Goal: Task Accomplishment & Management: Manage account settings

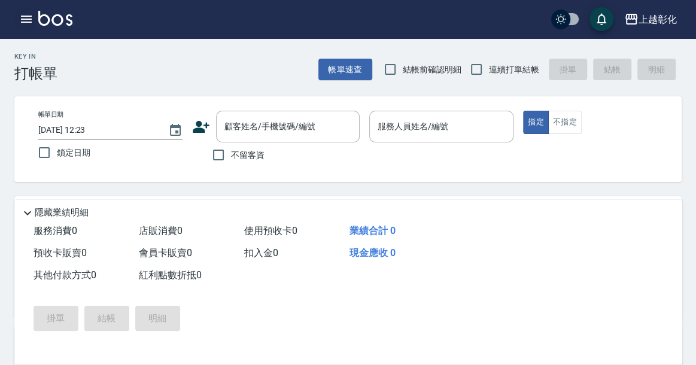
click at [28, 16] on icon "button" at bounding box center [26, 19] width 11 height 7
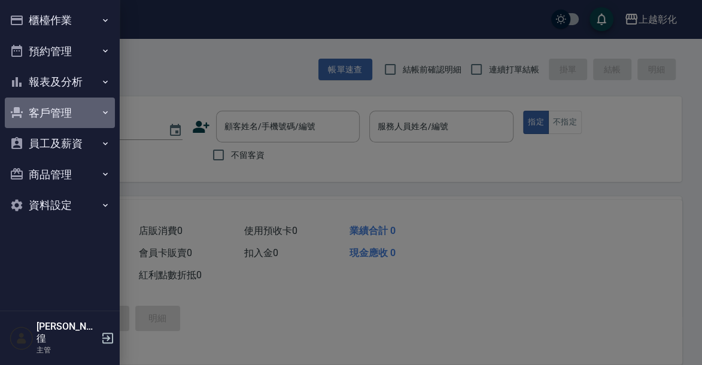
click at [83, 120] on button "客戶管理" at bounding box center [60, 113] width 110 height 31
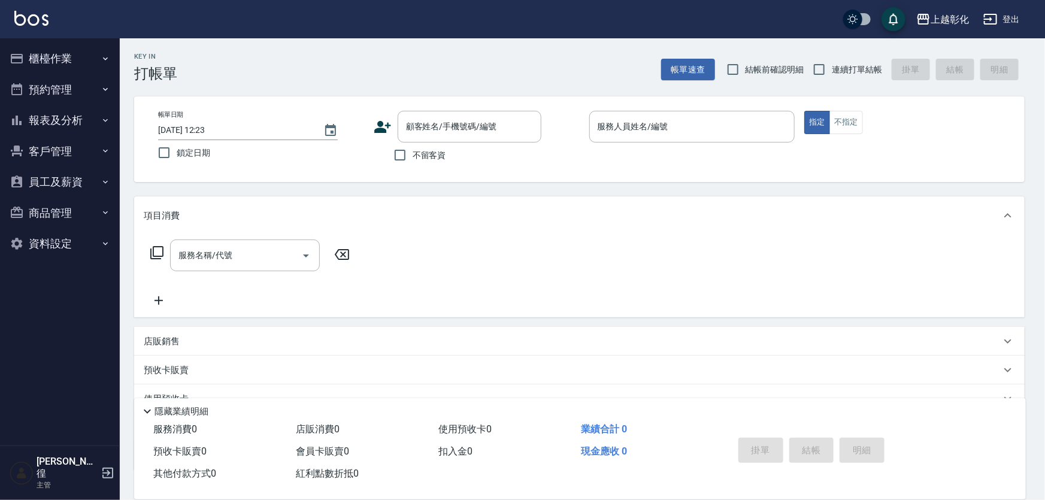
click at [71, 158] on button "客戶管理" at bounding box center [60, 151] width 110 height 31
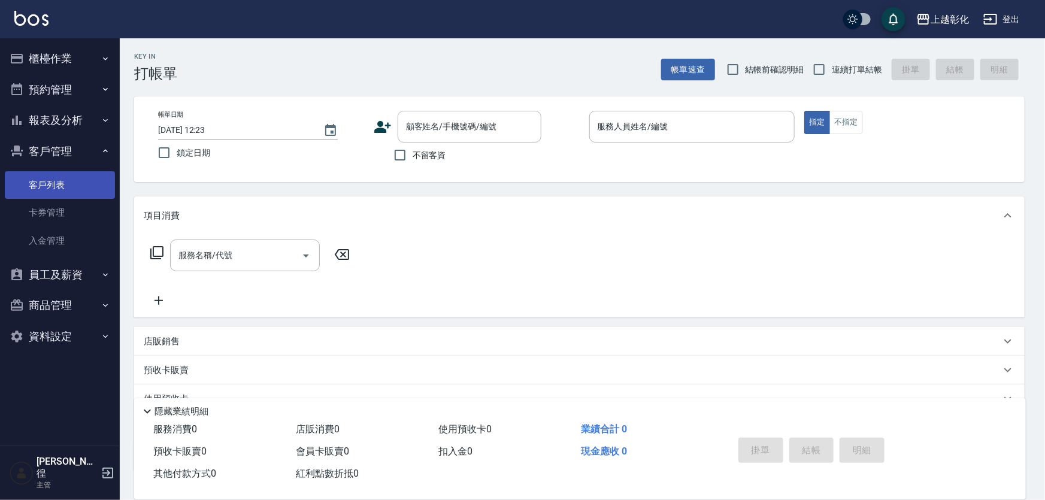
click at [63, 184] on link "客戶列表" at bounding box center [60, 185] width 110 height 28
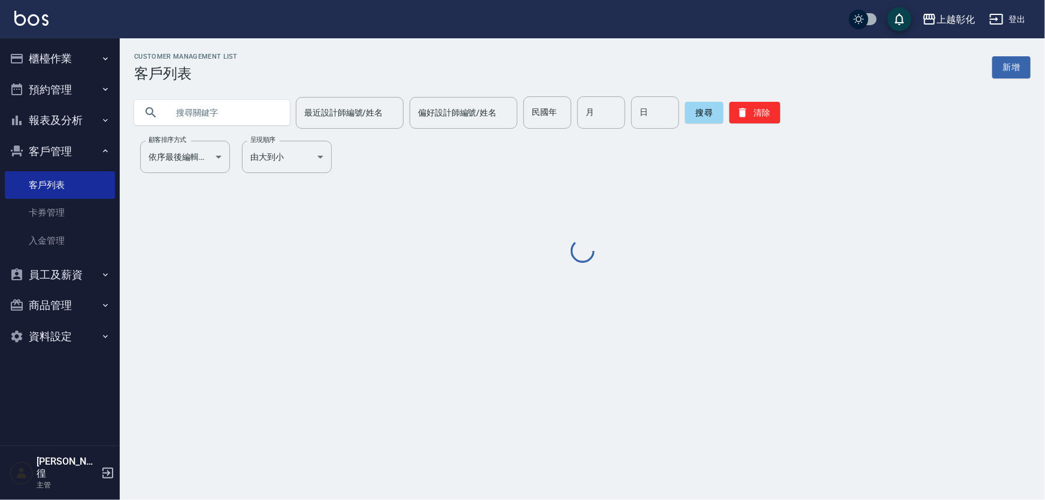
click at [227, 114] on input "text" at bounding box center [224, 112] width 113 height 32
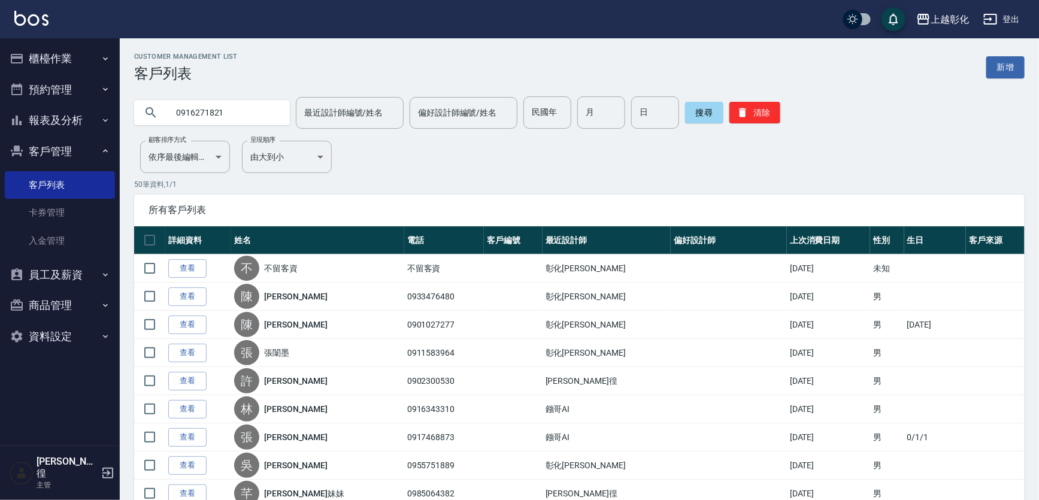
type input "0916271821"
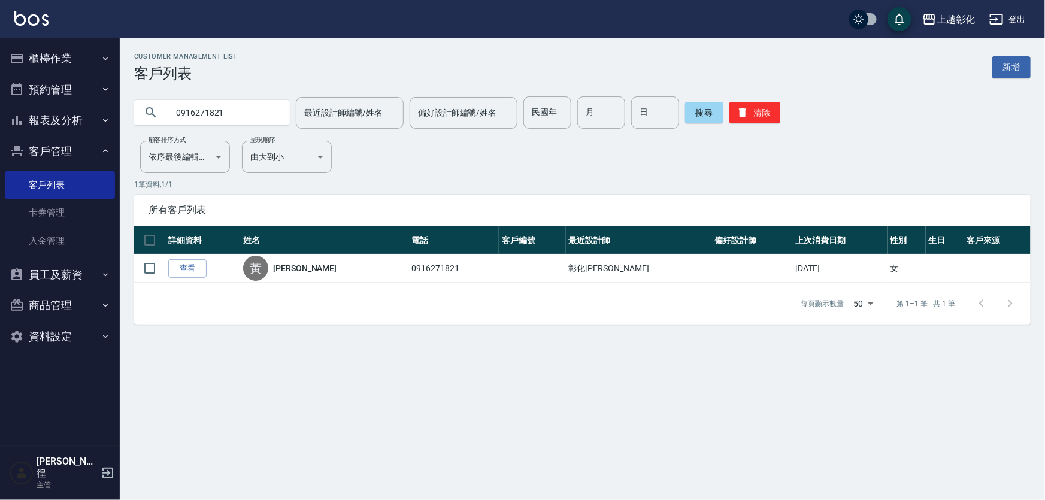
click at [249, 117] on input "0916271821" at bounding box center [224, 112] width 113 height 32
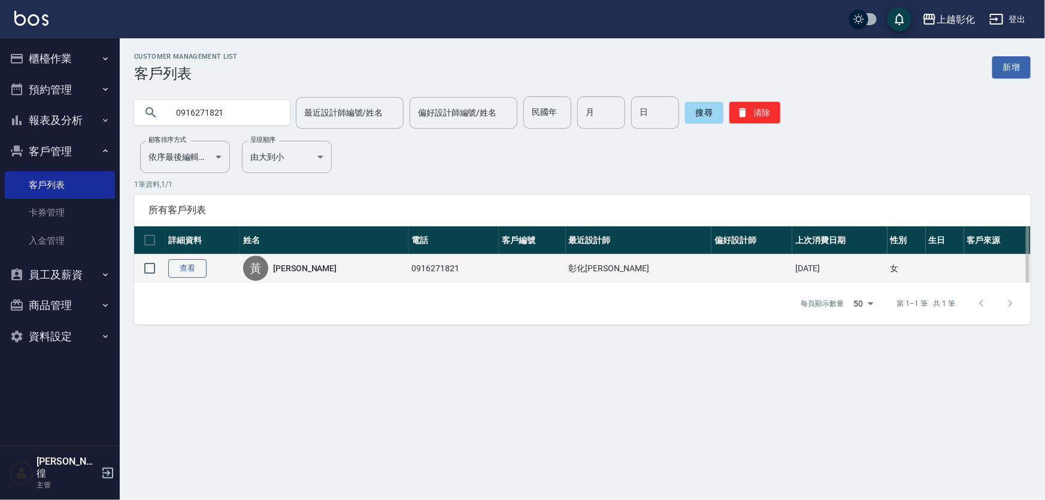
click at [180, 278] on link "查看" at bounding box center [187, 268] width 38 height 19
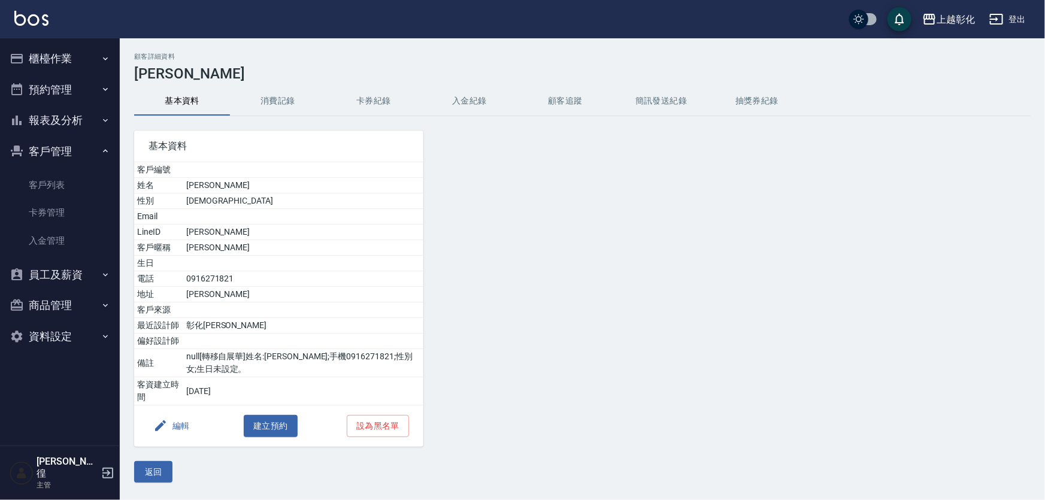
click at [446, 106] on button "入金紀錄" at bounding box center [470, 101] width 96 height 29
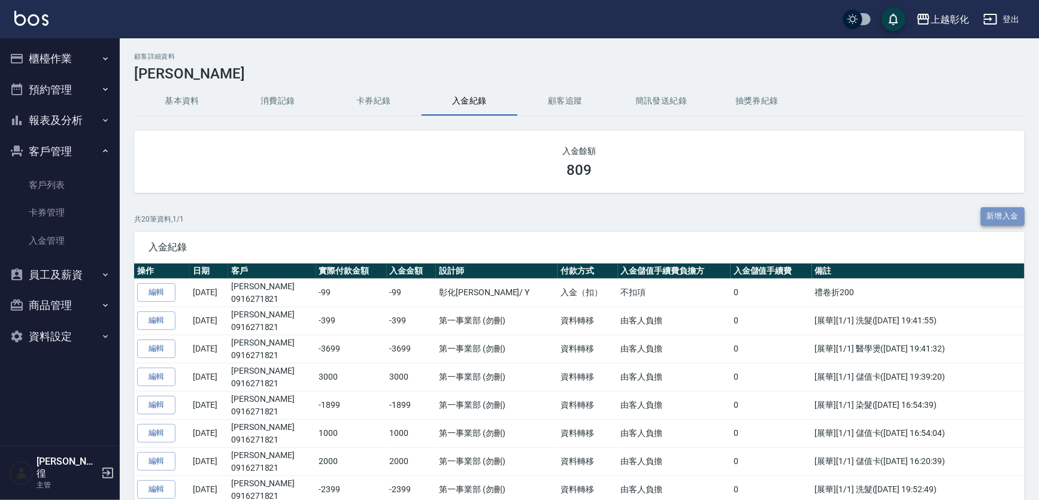
click at [996, 216] on button "新增入金" at bounding box center [1003, 216] width 44 height 19
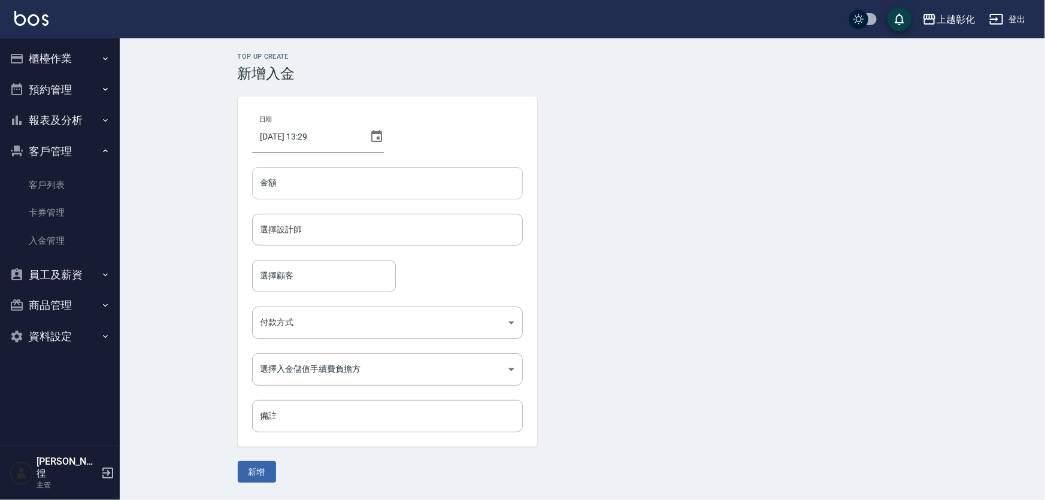
click at [343, 187] on input "金額" at bounding box center [387, 183] width 271 height 32
click at [317, 271] on input "選擇顧客" at bounding box center [323, 275] width 133 height 21
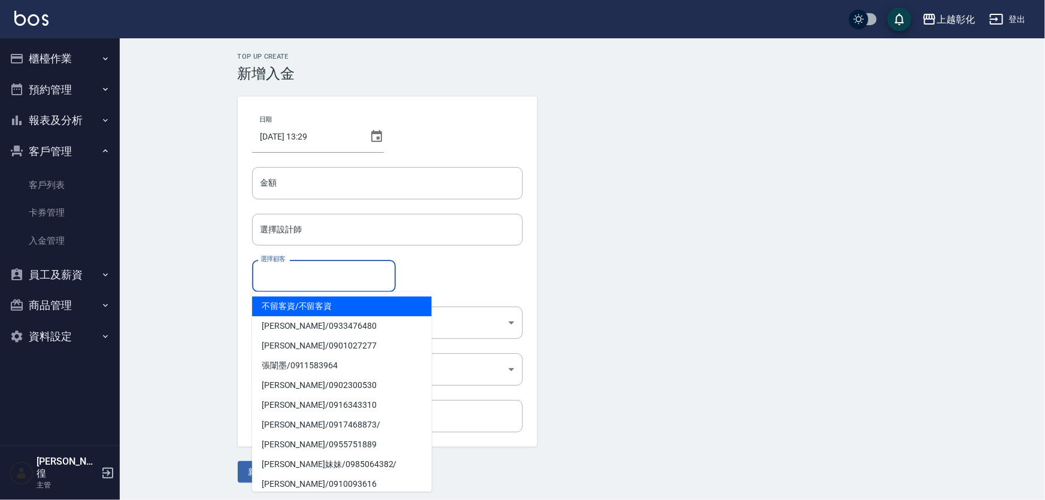
paste input "0916271821"
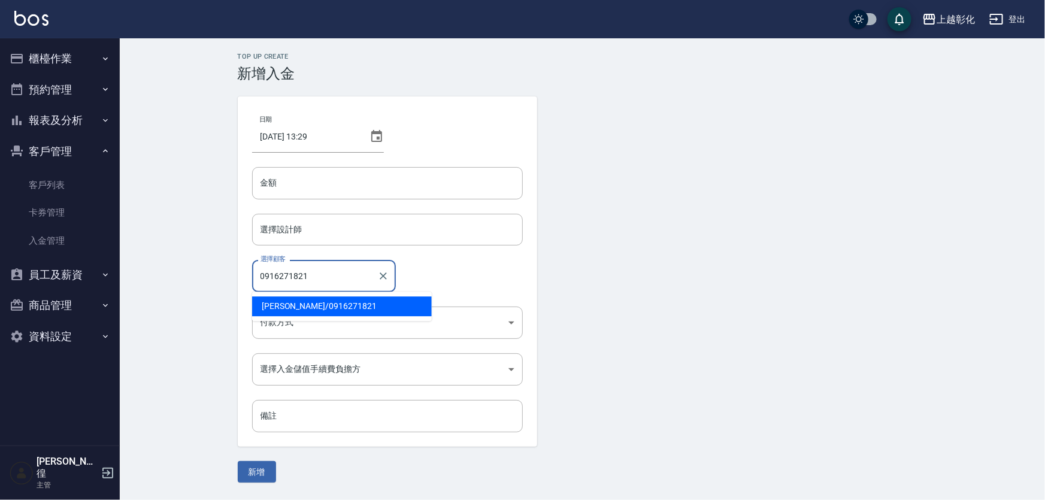
click at [314, 305] on span "[PERSON_NAME]/ 0916271821" at bounding box center [342, 306] width 180 height 20
type input "[PERSON_NAME]/0916271821"
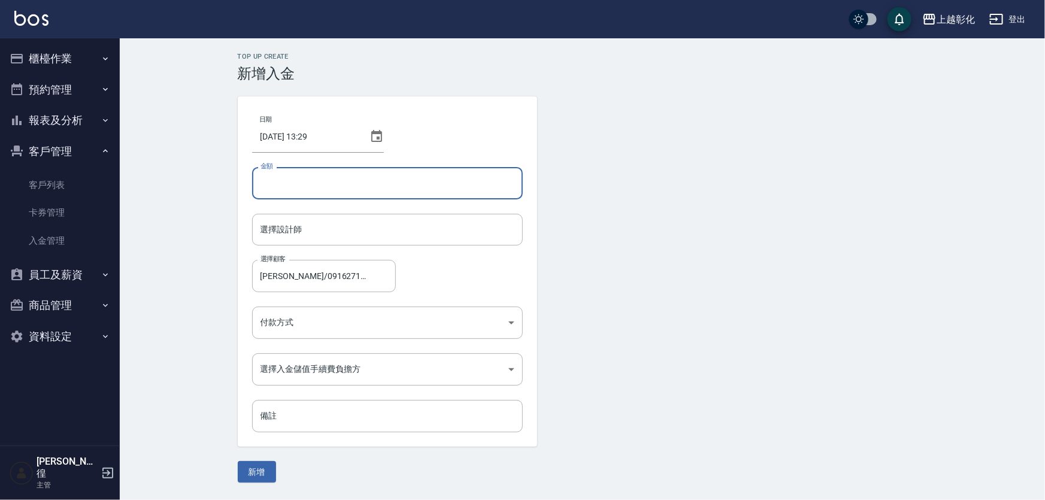
click at [309, 188] on input "金額" at bounding box center [387, 183] width 271 height 32
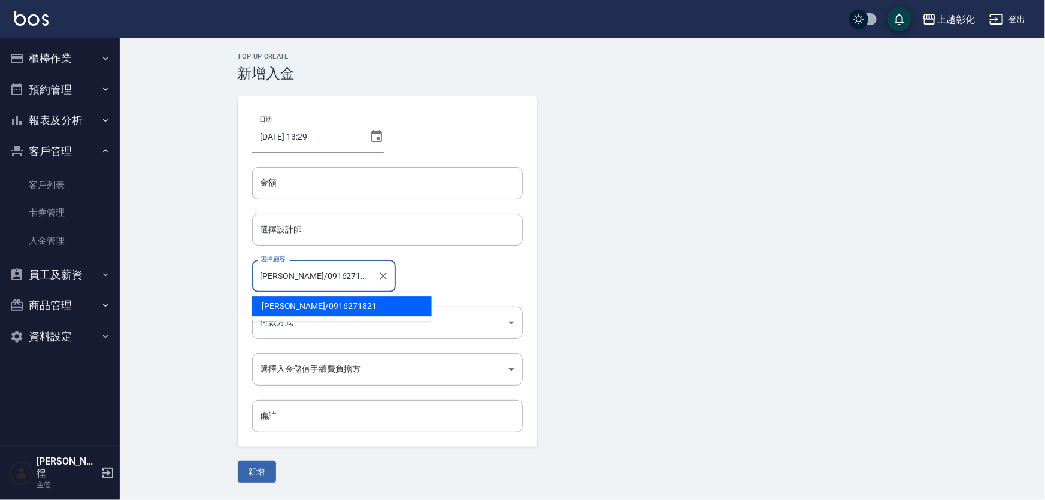
click at [296, 268] on input "[PERSON_NAME]/0916271821" at bounding box center [314, 275] width 115 height 21
click at [303, 233] on input "選擇設計師" at bounding box center [387, 229] width 260 height 21
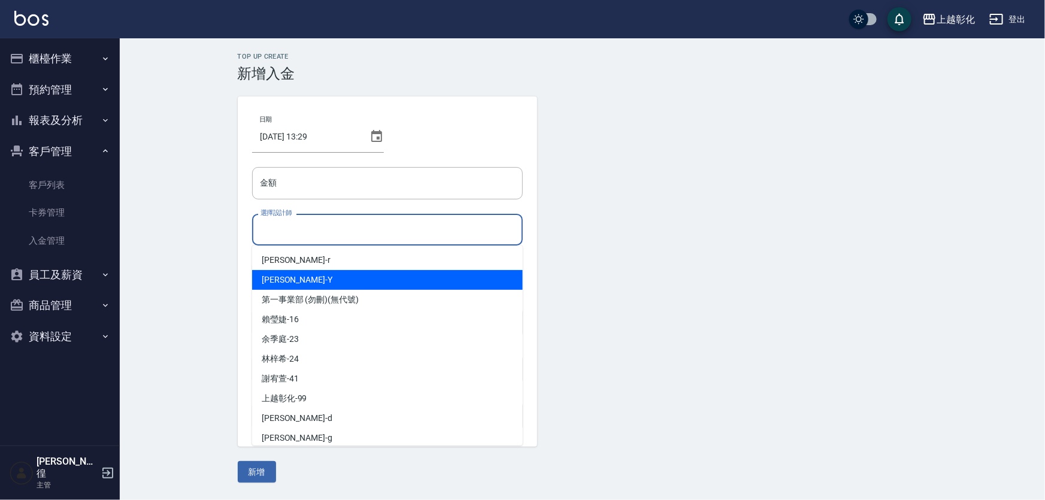
click at [295, 275] on div "[PERSON_NAME] -Y" at bounding box center [387, 280] width 271 height 20
type input "[PERSON_NAME]-Y"
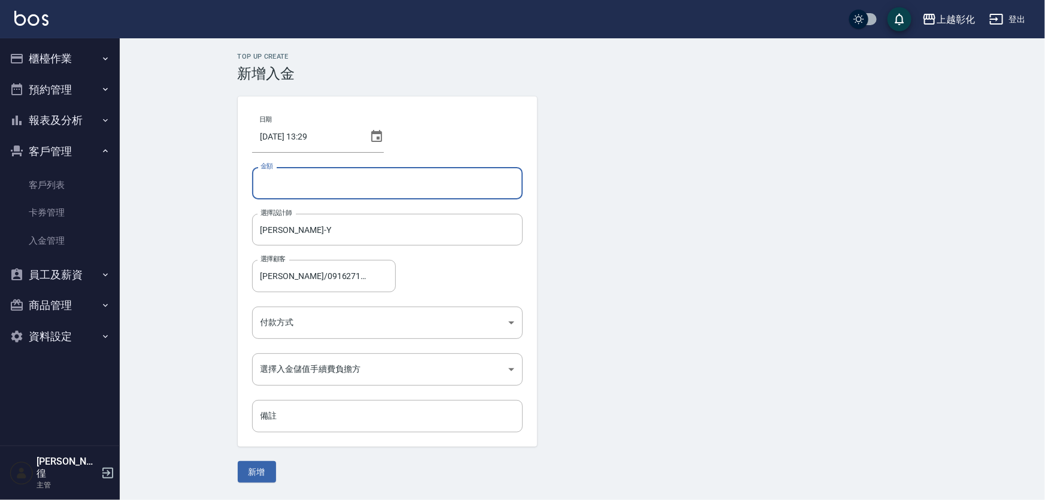
click at [305, 186] on input "金額" at bounding box center [387, 183] width 271 height 32
type input "-809"
click at [310, 323] on body "上越彰化 登出 櫃檯作業 打帳單 帳單列表 現金收支登錄 材料自購登錄 每日結帳 排班表 現場電腦打卡 預約管理 預約管理 單日預約紀錄 單週預約紀錄 報表及…" at bounding box center [522, 250] width 1045 height 500
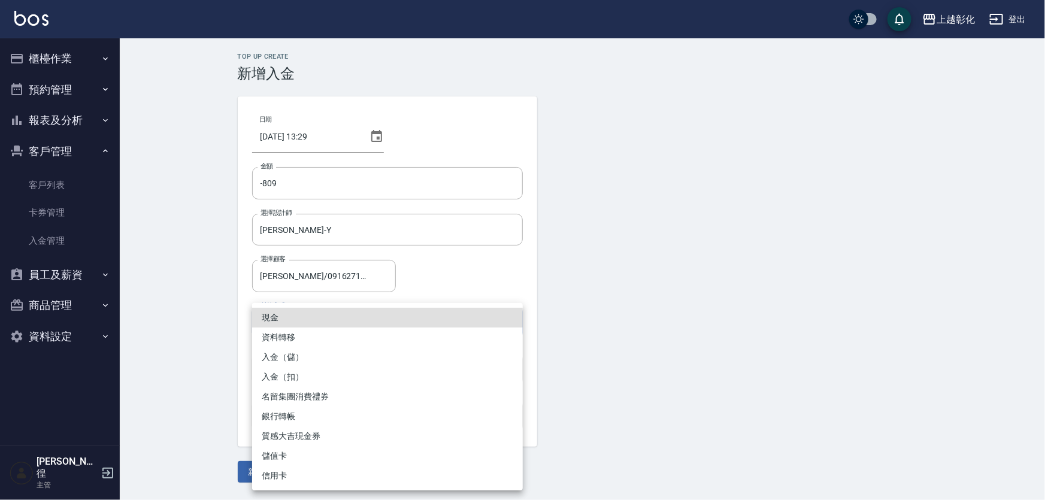
click at [301, 380] on li "入金（扣）" at bounding box center [387, 377] width 271 height 20
type input "入金（扣）"
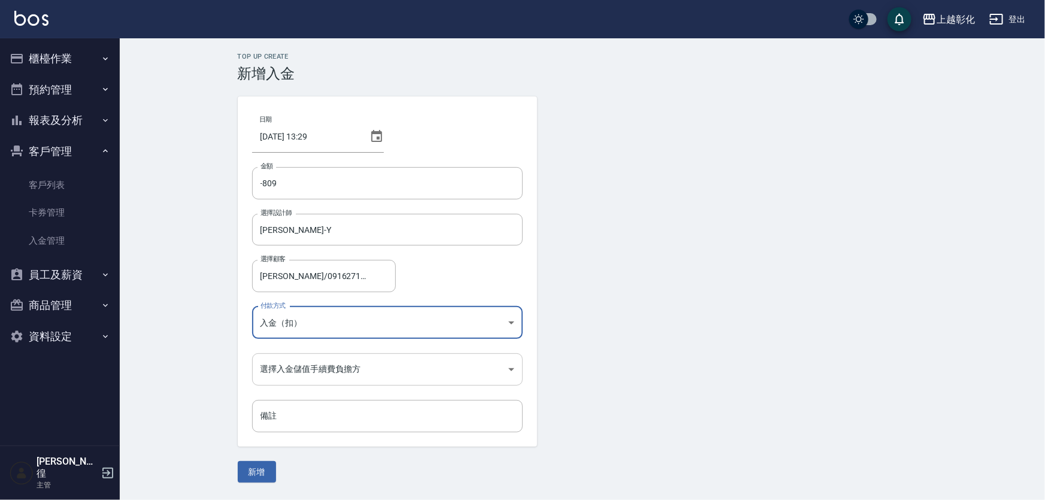
click at [291, 371] on body "上越彰化 登出 櫃檯作業 打帳單 帳單列表 現金收支登錄 材料自購登錄 每日結帳 排班表 現場電腦打卡 預約管理 預約管理 單日預約紀錄 單週預約紀錄 報表及…" at bounding box center [522, 250] width 1045 height 500
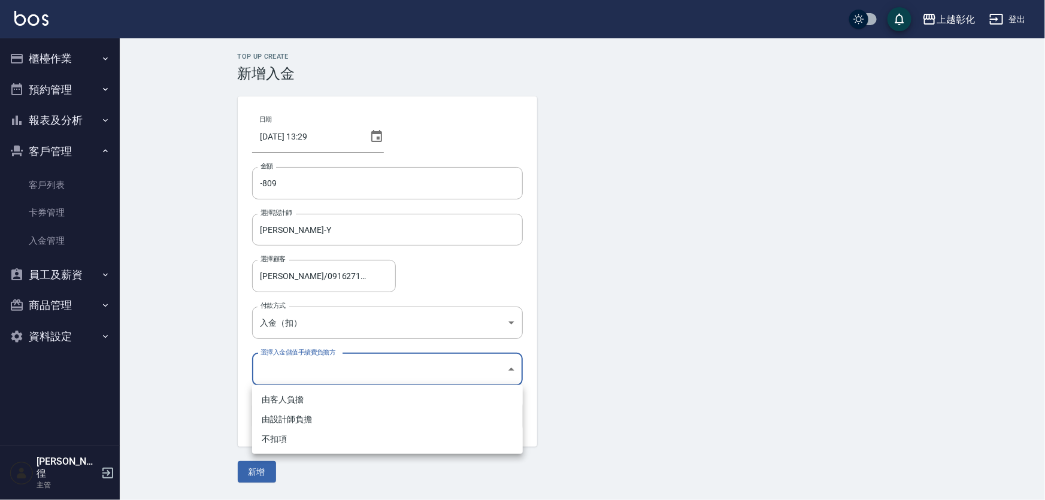
click at [278, 443] on li "不扣項" at bounding box center [387, 439] width 271 height 20
type input "WITHOUTHANDLINGFEE"
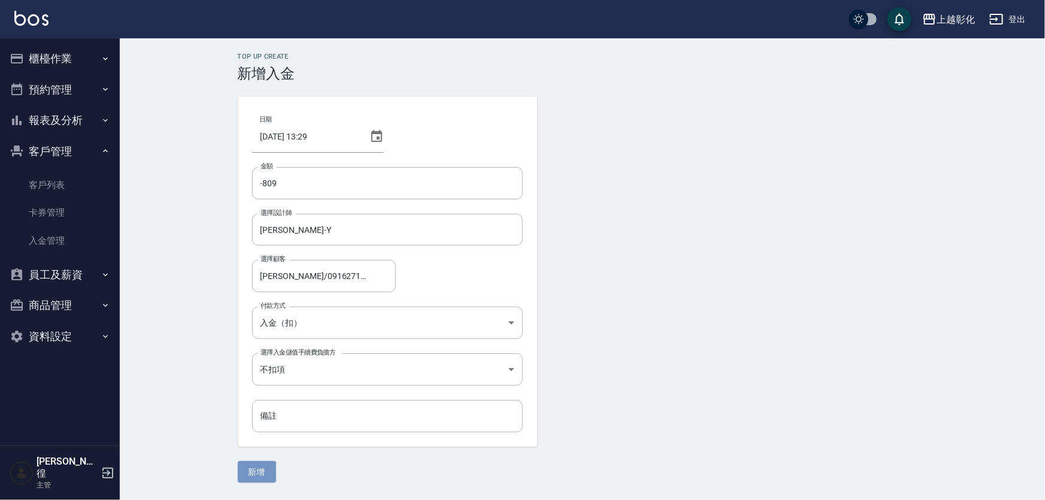
click at [259, 477] on button "新增" at bounding box center [257, 472] width 38 height 22
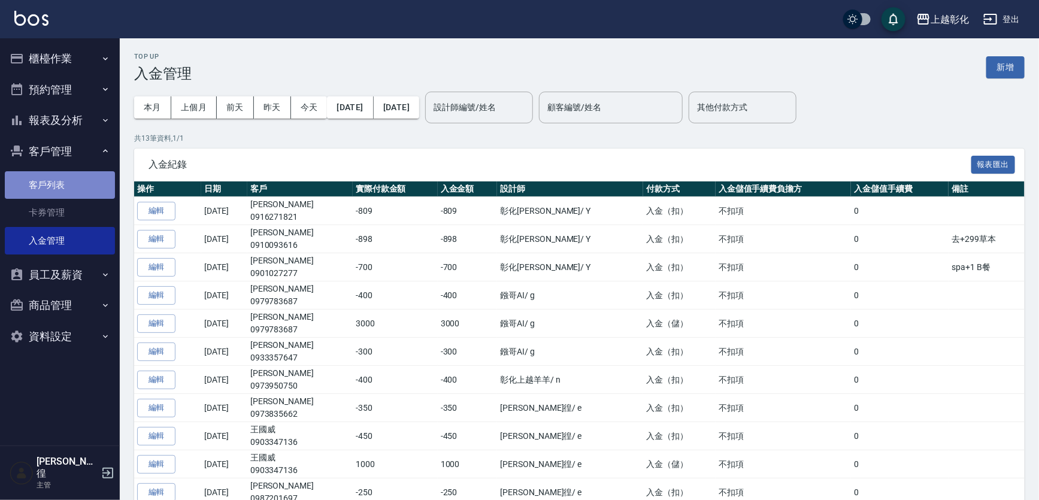
click at [71, 186] on link "客戶列表" at bounding box center [60, 185] width 110 height 28
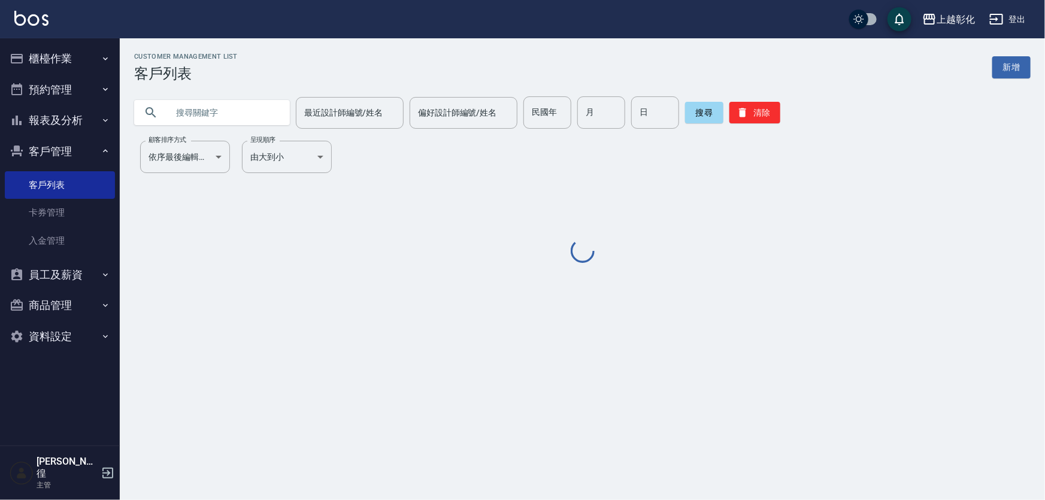
click at [220, 114] on input "text" at bounding box center [224, 112] width 113 height 32
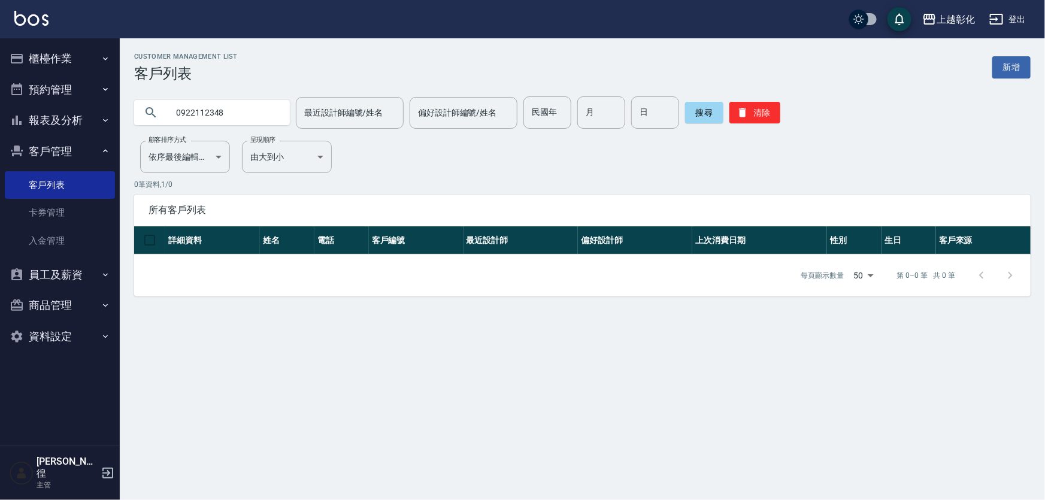
click at [246, 108] on input "0922112348" at bounding box center [224, 112] width 113 height 32
click at [244, 108] on input "0922112348" at bounding box center [224, 112] width 113 height 32
click at [222, 108] on input "0922112348" at bounding box center [224, 112] width 113 height 32
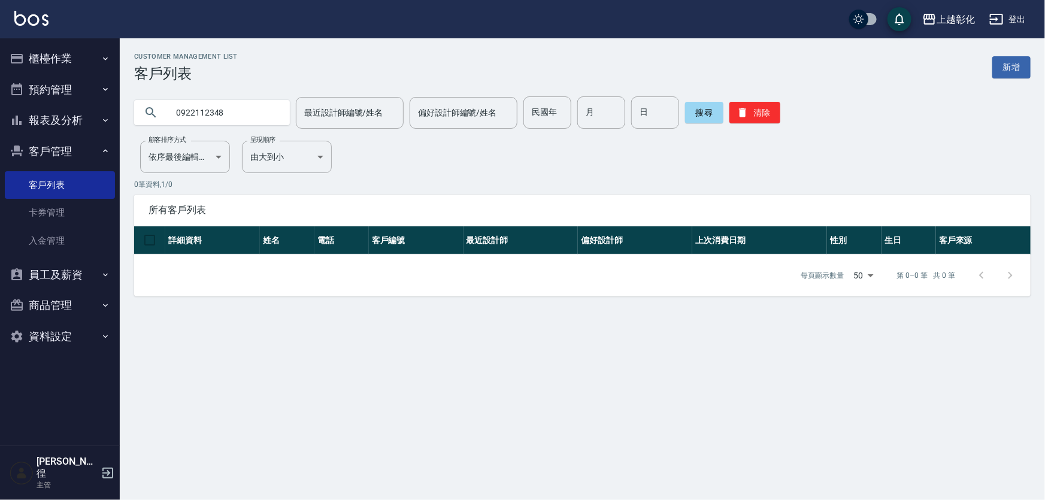
click at [222, 108] on input "0922112348" at bounding box center [224, 112] width 113 height 32
type input "0"
type input "2348"
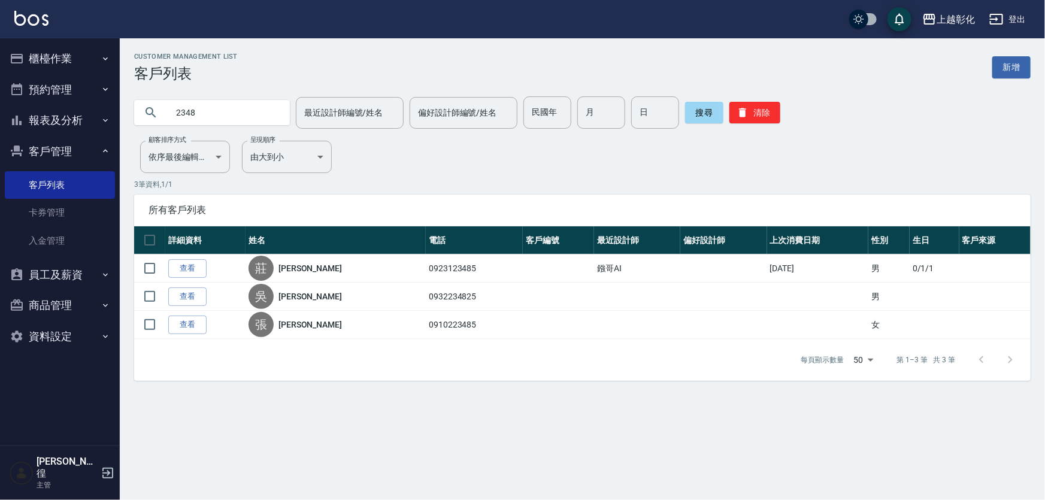
click at [205, 111] on input "2348" at bounding box center [224, 112] width 113 height 32
type input "0"
type input "0922112378"
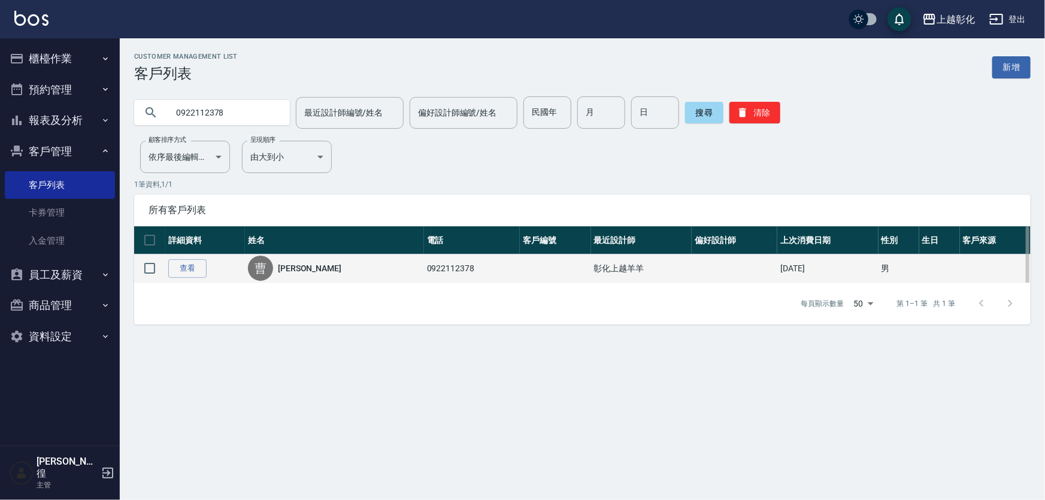
click at [181, 257] on td "查看" at bounding box center [205, 268] width 80 height 28
click at [184, 263] on link "查看" at bounding box center [187, 268] width 38 height 19
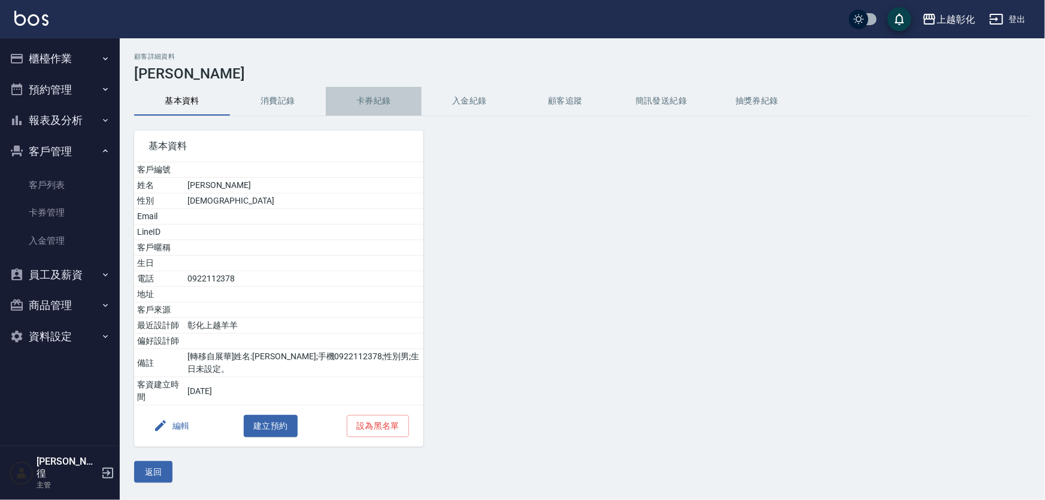
click at [375, 101] on button "卡券紀錄" at bounding box center [374, 101] width 96 height 29
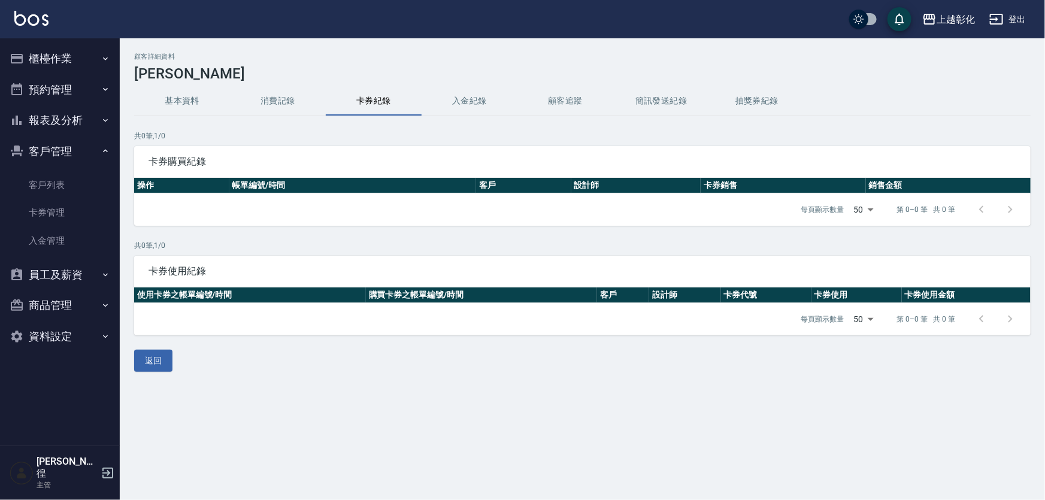
click at [484, 119] on div "顧客詳細資料 [PERSON_NAME] 基本資料 消費記錄 卡券紀錄 入金紀錄 顧客追蹤 簡訊發送紀錄 抽獎券紀錄 共 0 筆, 1 / 0 卡券購買紀錄 …" at bounding box center [582, 212] width 925 height 319
click at [486, 104] on button "入金紀錄" at bounding box center [470, 101] width 96 height 29
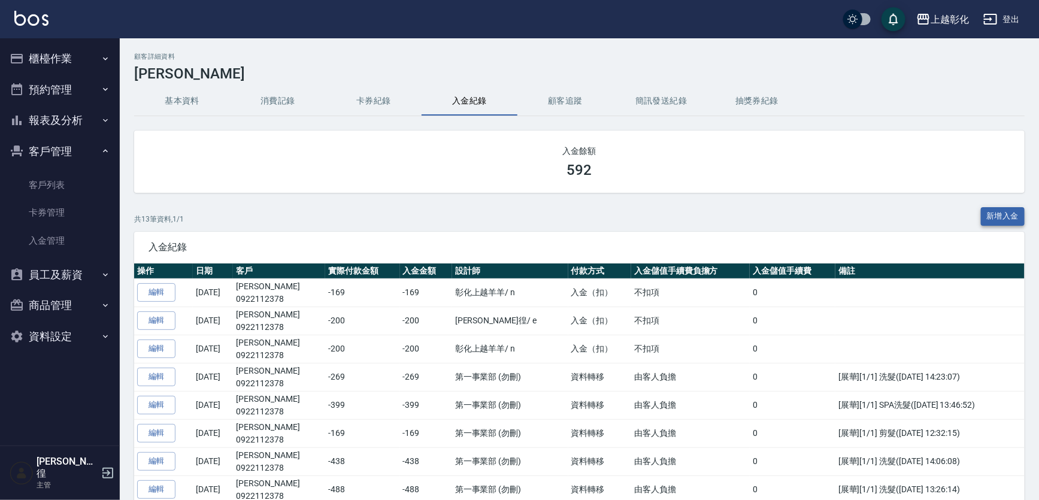
click at [999, 219] on button "新增入金" at bounding box center [1003, 216] width 44 height 19
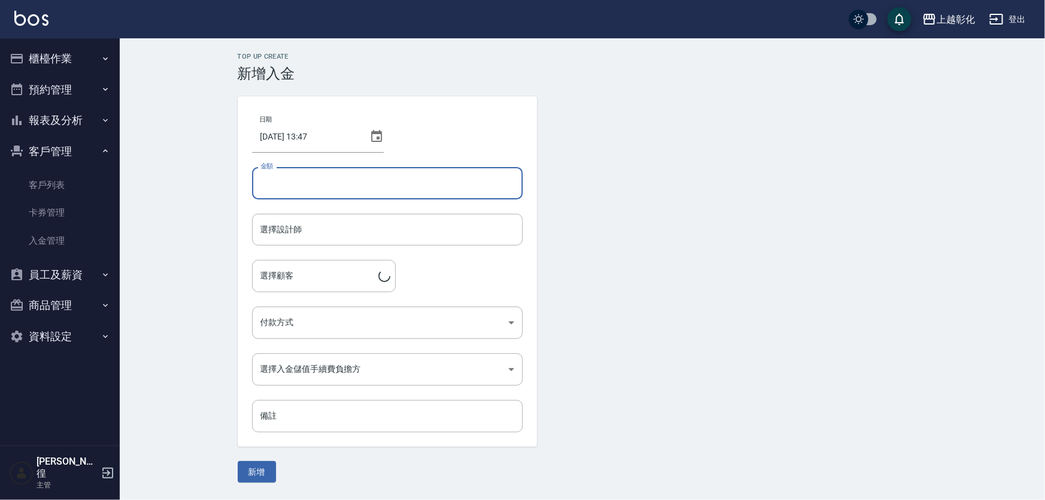
click at [444, 185] on input "金額" at bounding box center [387, 183] width 271 height 32
click at [397, 214] on div "選擇設計師" at bounding box center [387, 230] width 271 height 32
type input "-350"
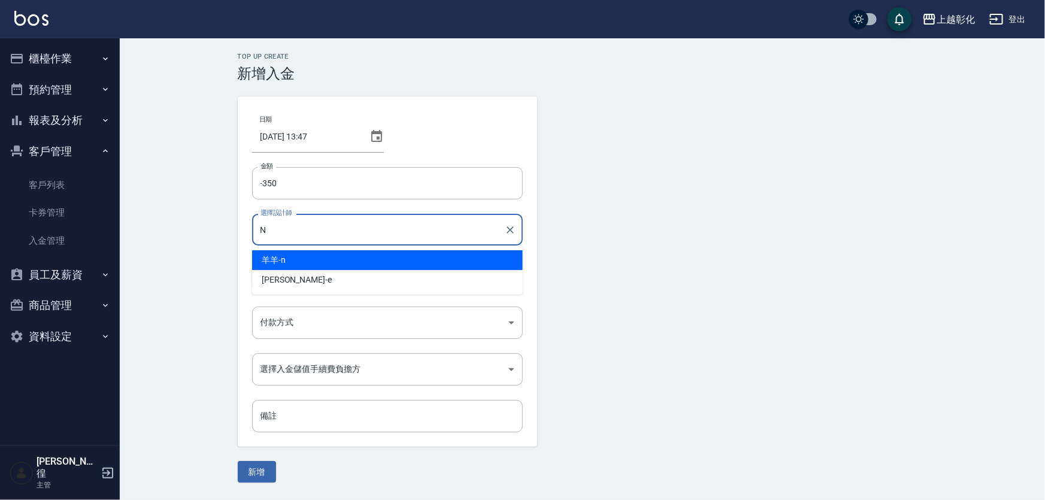
click at [357, 263] on div "羊羊 -n" at bounding box center [387, 260] width 271 height 20
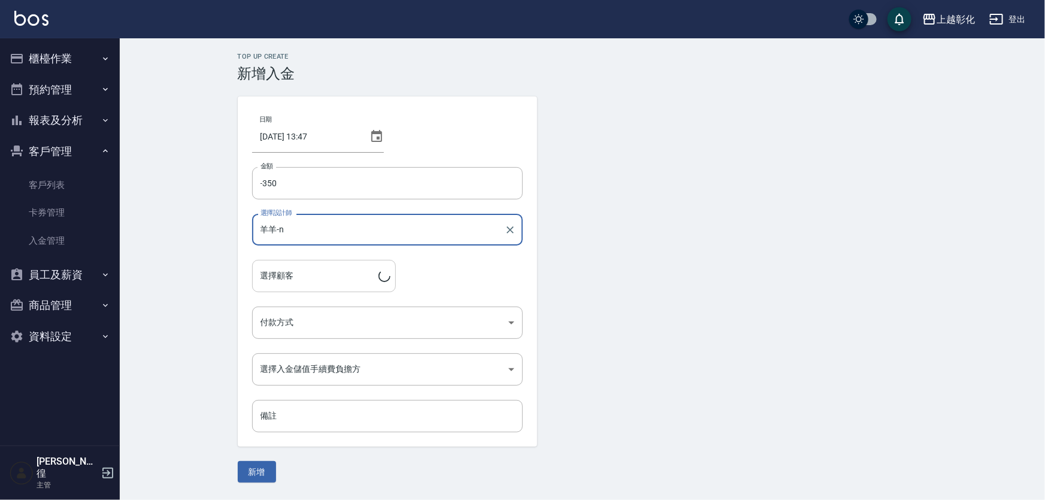
type input "羊羊-n"
click at [324, 283] on input "選擇顧客" at bounding box center [317, 275] width 121 height 21
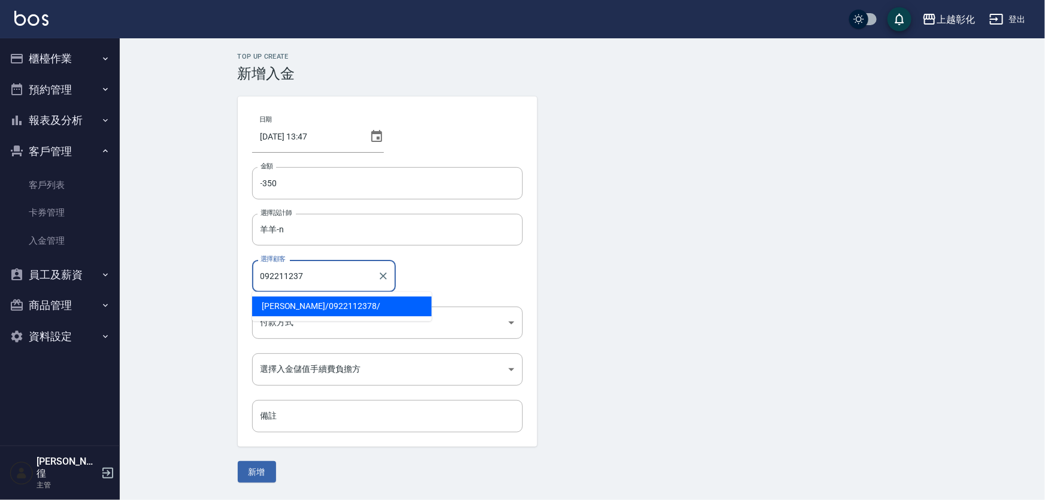
click at [320, 308] on span "[PERSON_NAME]/ 0922112378 /" at bounding box center [342, 306] width 180 height 20
type input "[PERSON_NAME]/0922112378/"
click at [317, 323] on body "上越彰化 登出 櫃檯作業 打帳單 帳單列表 現金收支登錄 材料自購登錄 每日結帳 排班表 現場電腦打卡 預約管理 預約管理 單日預約紀錄 單週預約紀錄 報表及…" at bounding box center [522, 250] width 1045 height 500
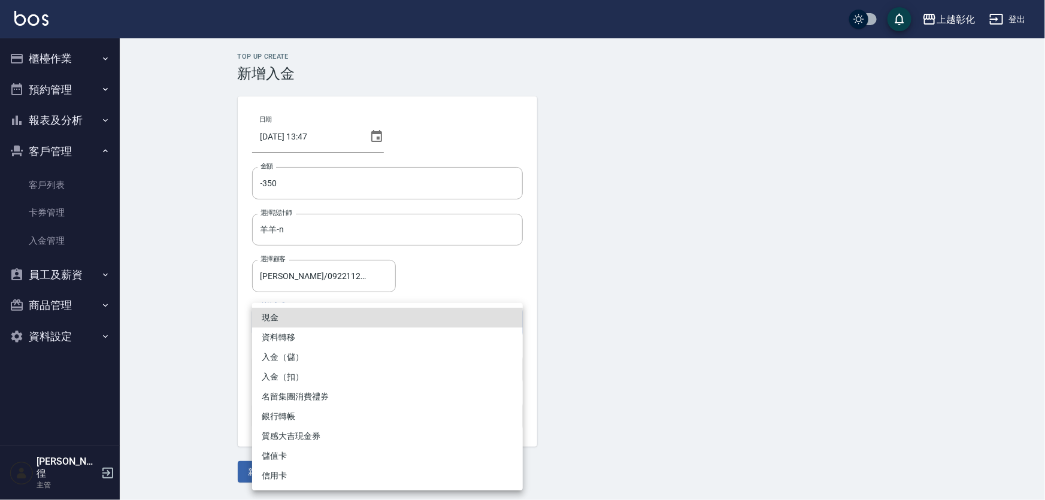
click at [308, 377] on li "入金（扣）" at bounding box center [387, 377] width 271 height 20
type input "入金（扣）"
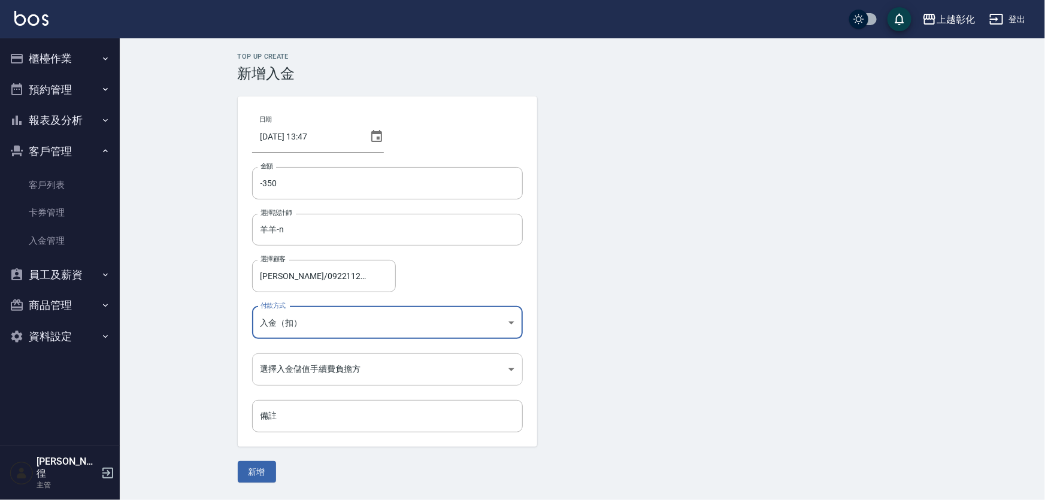
click at [307, 365] on body "上越彰化 登出 櫃檯作業 打帳單 帳單列表 現金收支登錄 材料自購登錄 每日結帳 排班表 現場電腦打卡 預約管理 預約管理 單日預約紀錄 單週預約紀錄 報表及…" at bounding box center [522, 250] width 1045 height 500
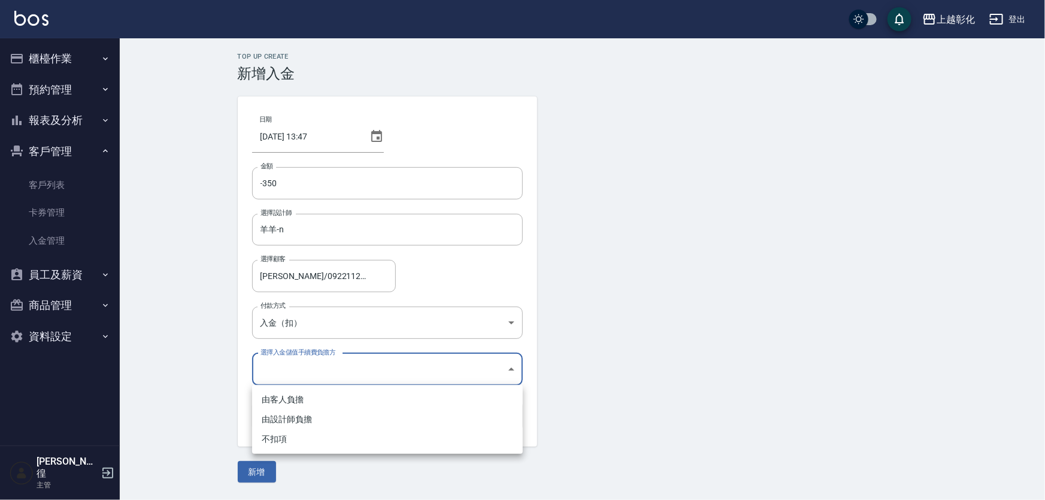
click at [286, 443] on li "不扣項" at bounding box center [387, 439] width 271 height 20
type input "WITHOUTHANDLINGFEE"
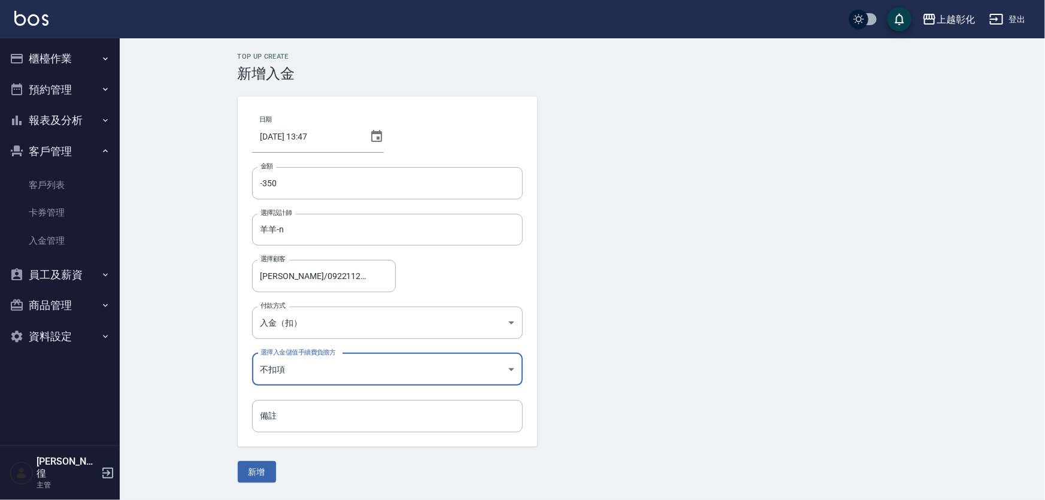
click at [267, 471] on button "新增" at bounding box center [257, 472] width 38 height 22
